Goal: Task Accomplishment & Management: Manage account settings

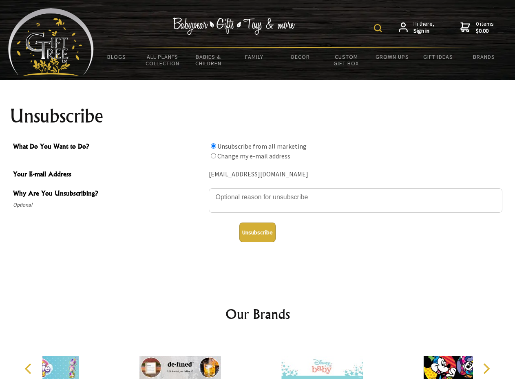
click at [379, 28] on img at bounding box center [378, 28] width 8 height 8
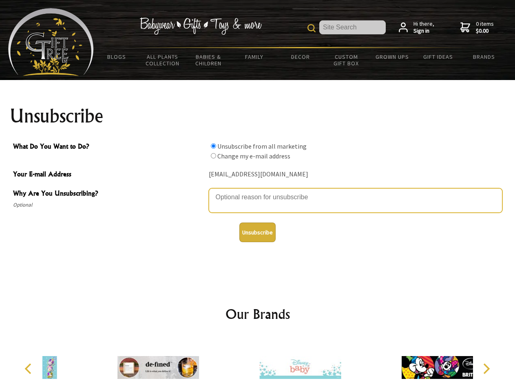
click at [258, 191] on textarea "Why Are You Unsubscribing?" at bounding box center [356, 200] width 294 height 24
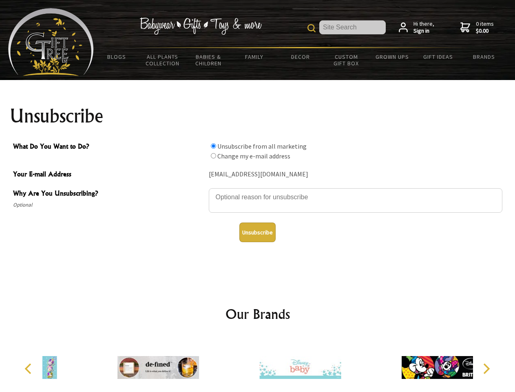
click at [213, 146] on input "What Do You Want to Do?" at bounding box center [213, 145] width 5 height 5
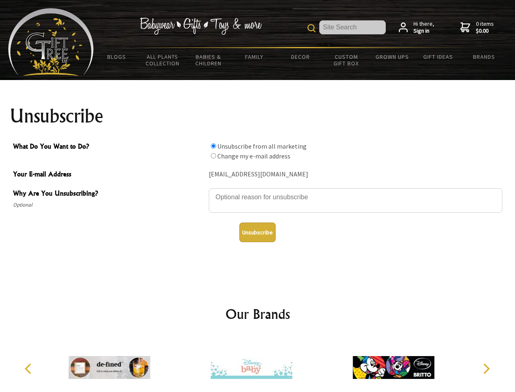
click at [213, 155] on input "What Do You Want to Do?" at bounding box center [213, 155] width 5 height 5
radio input "true"
click at [257, 232] on button "Unsubscribe" at bounding box center [257, 232] width 36 height 20
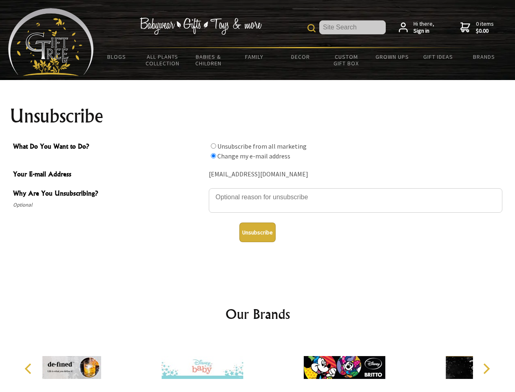
click at [258, 364] on div at bounding box center [202, 369] width 142 height 64
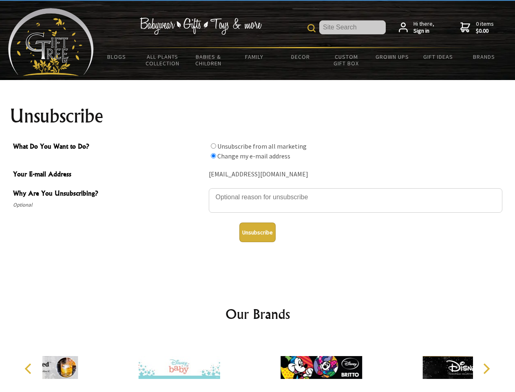
click at [29, 368] on icon "Previous" at bounding box center [29, 368] width 11 height 11
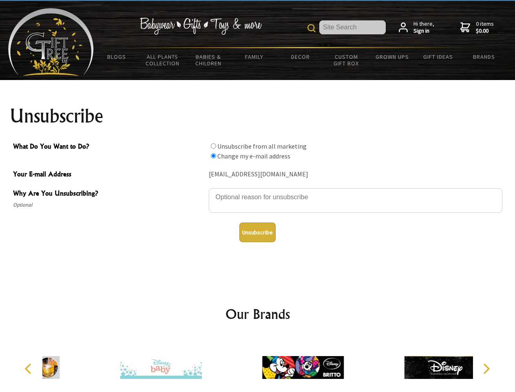
click at [486, 368] on icon "Next" at bounding box center [486, 368] width 11 height 11
